Goal: Entertainment & Leisure: Consume media (video, audio)

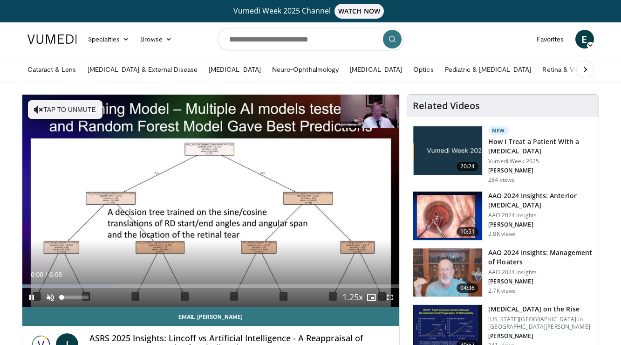
click at [49, 295] on span "Video Player" at bounding box center [50, 297] width 19 height 19
click at [389, 296] on span "Video Player" at bounding box center [390, 297] width 19 height 19
